Goal: Information Seeking & Learning: Learn about a topic

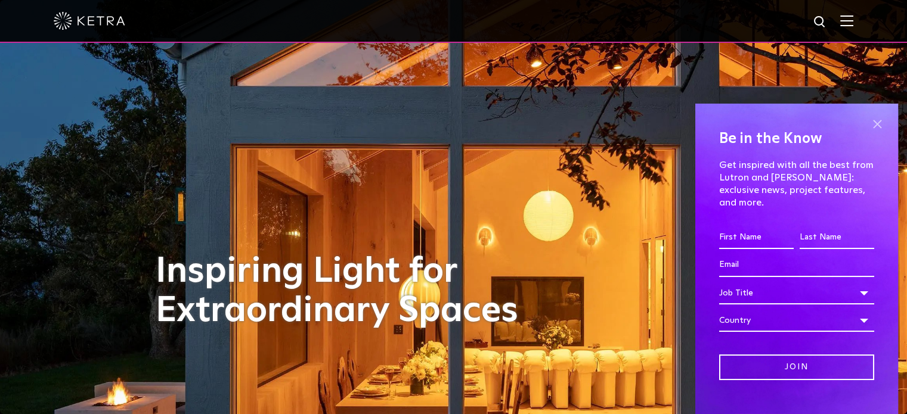
click at [868, 124] on span at bounding box center [877, 125] width 18 height 18
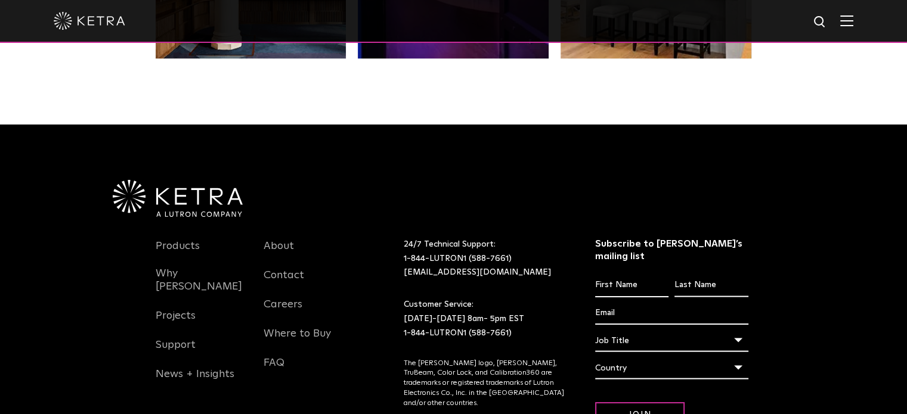
scroll to position [2503, 0]
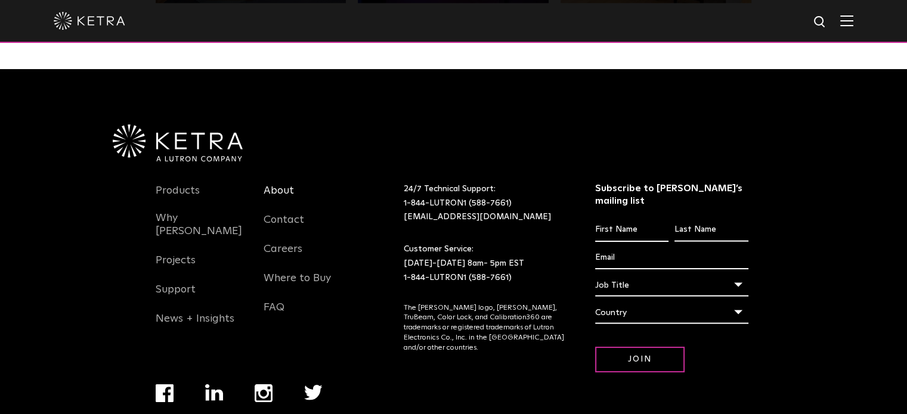
click at [276, 184] on link "About" at bounding box center [279, 197] width 30 height 27
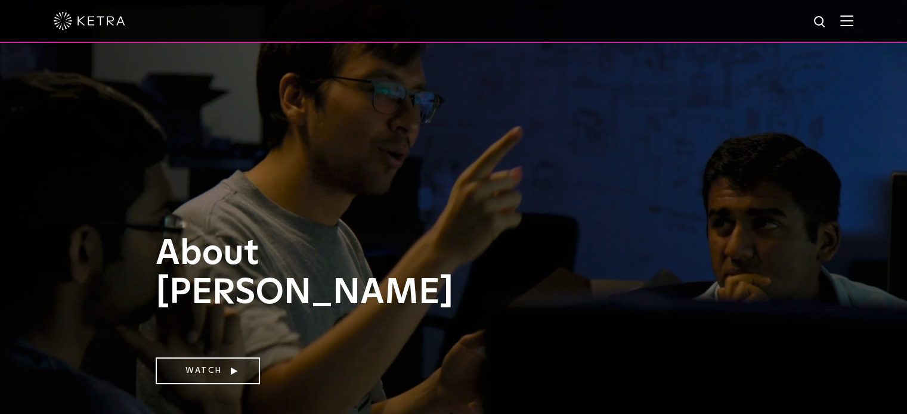
click at [853, 21] on img at bounding box center [846, 20] width 13 height 11
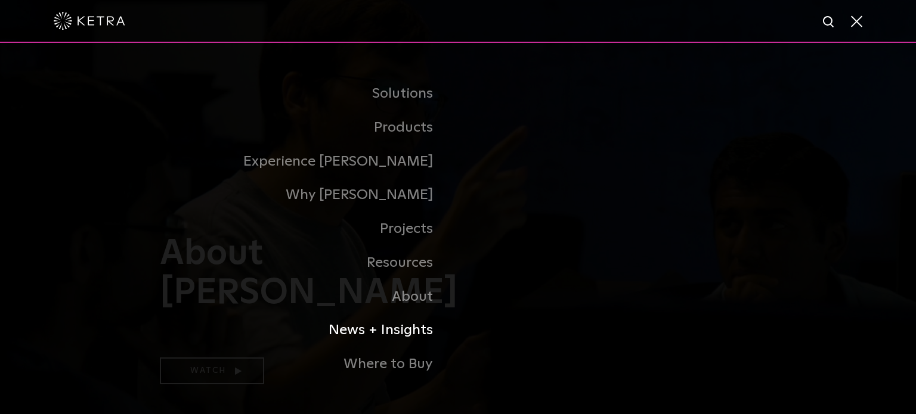
click at [394, 335] on link "News + Insights" at bounding box center [309, 331] width 298 height 34
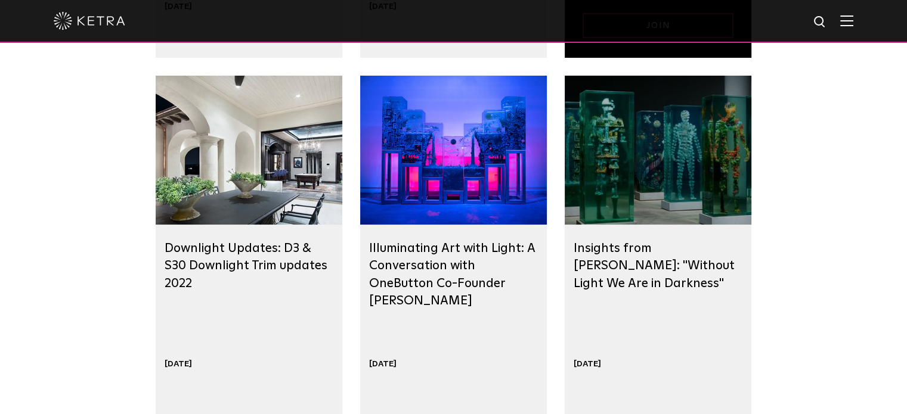
scroll to position [537, 0]
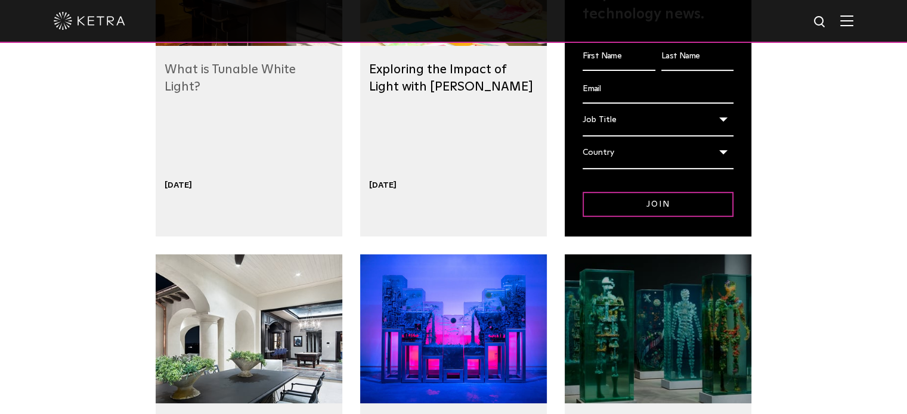
click at [261, 68] on link "What is Tunable White Light?" at bounding box center [230, 78] width 131 height 30
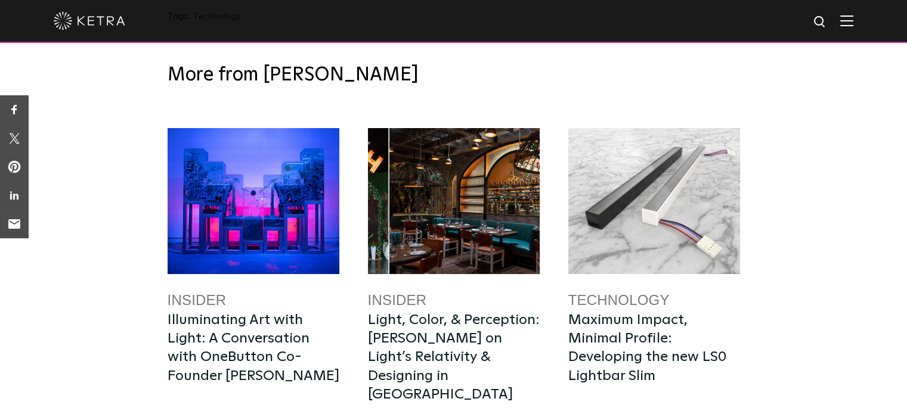
scroll to position [4473, 0]
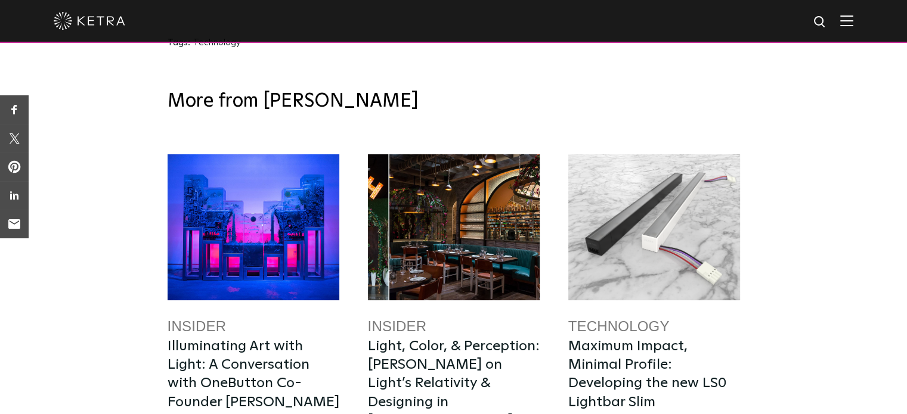
click at [212, 318] on link "Insider" at bounding box center [197, 326] width 59 height 16
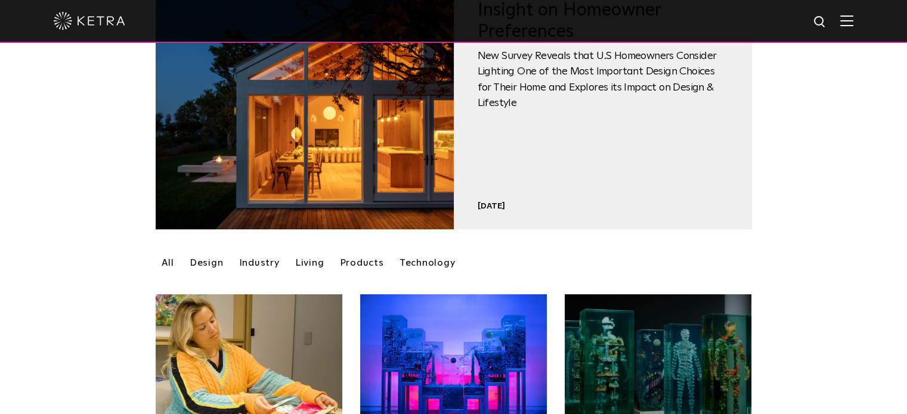
scroll to position [119, 0]
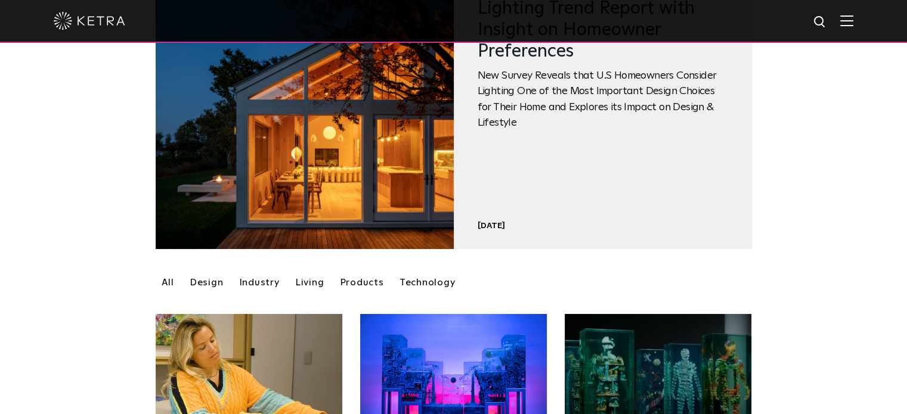
click at [536, 92] on span "New Survey Reveals that U.S Homeowners Consider Lighting One of the Most Import…" at bounding box center [603, 99] width 250 height 63
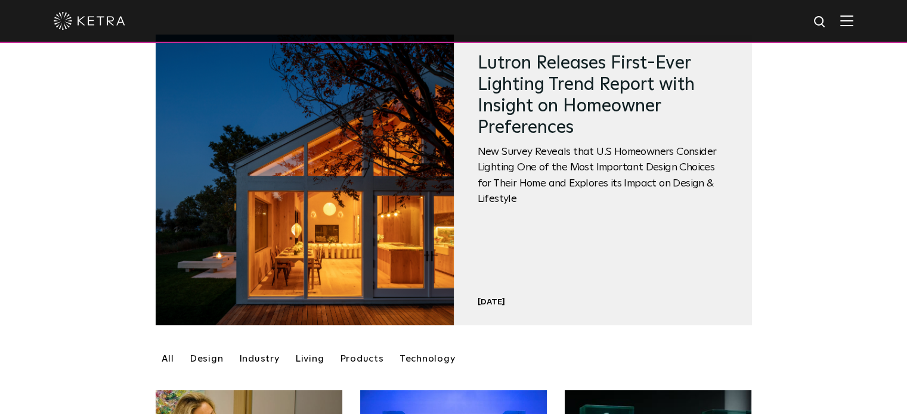
scroll to position [0, 0]
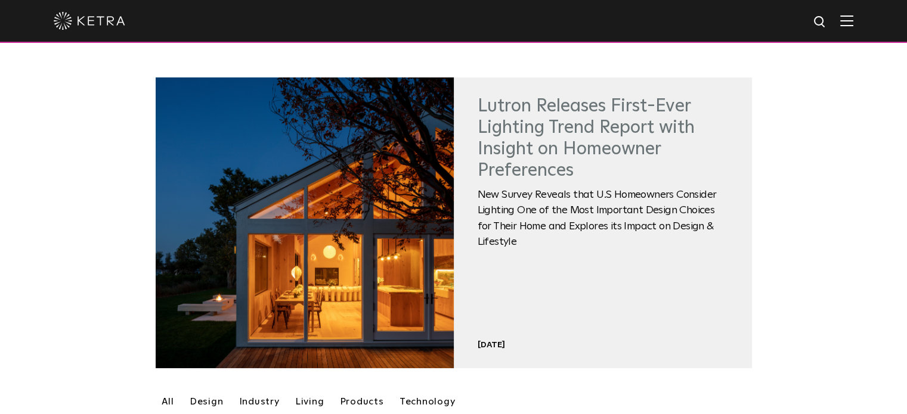
click at [540, 126] on link "Lutron Releases First-Ever Lighting Trend Report with Insight on Homeowner Pref…" at bounding box center [586, 138] width 217 height 82
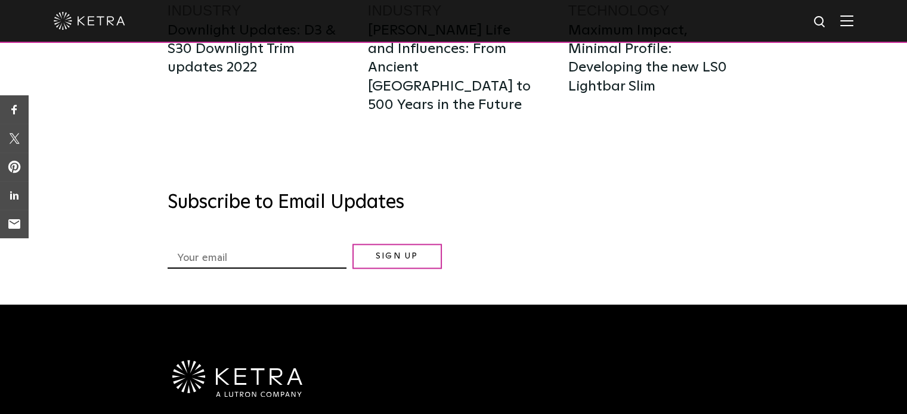
scroll to position [6533, 0]
